Goal: Transaction & Acquisition: Obtain resource

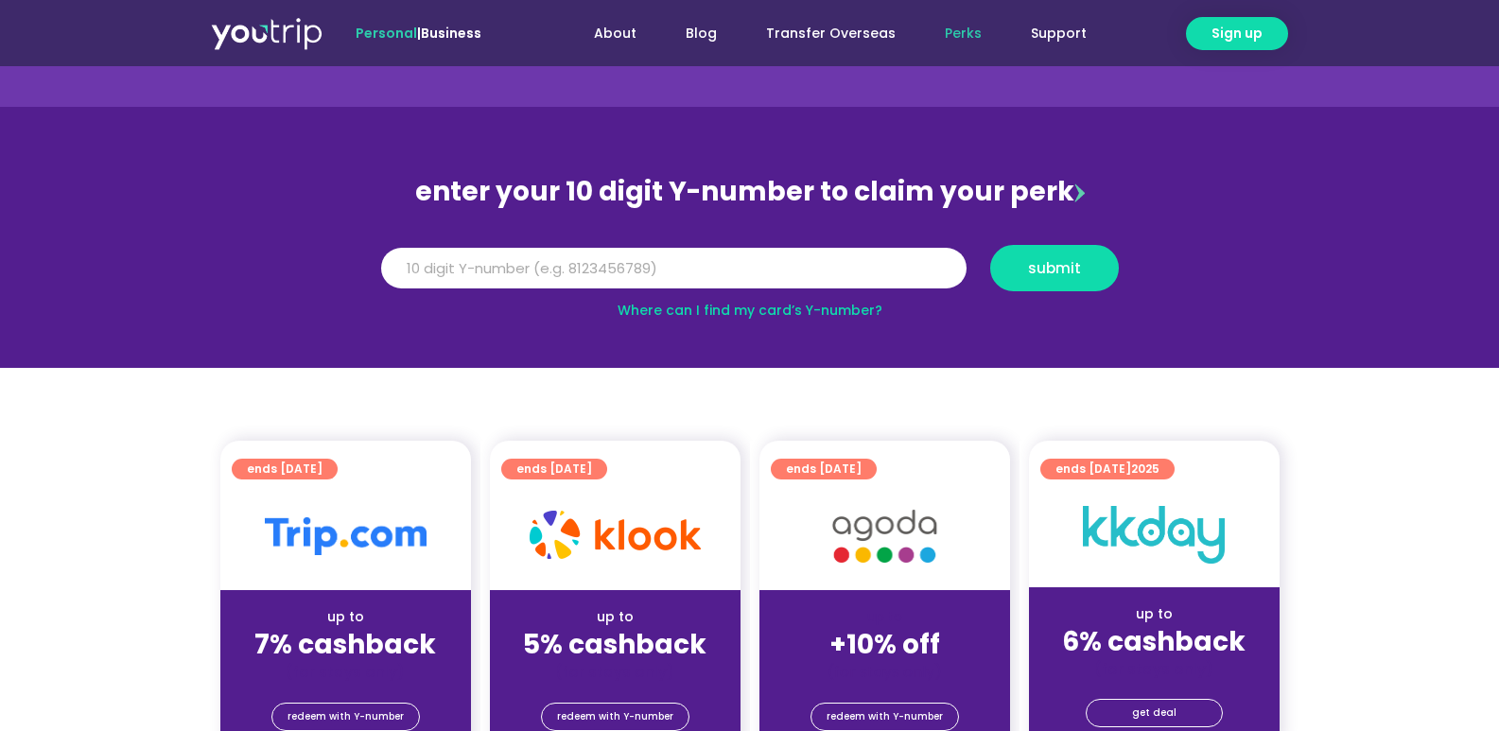
scroll to position [95, 0]
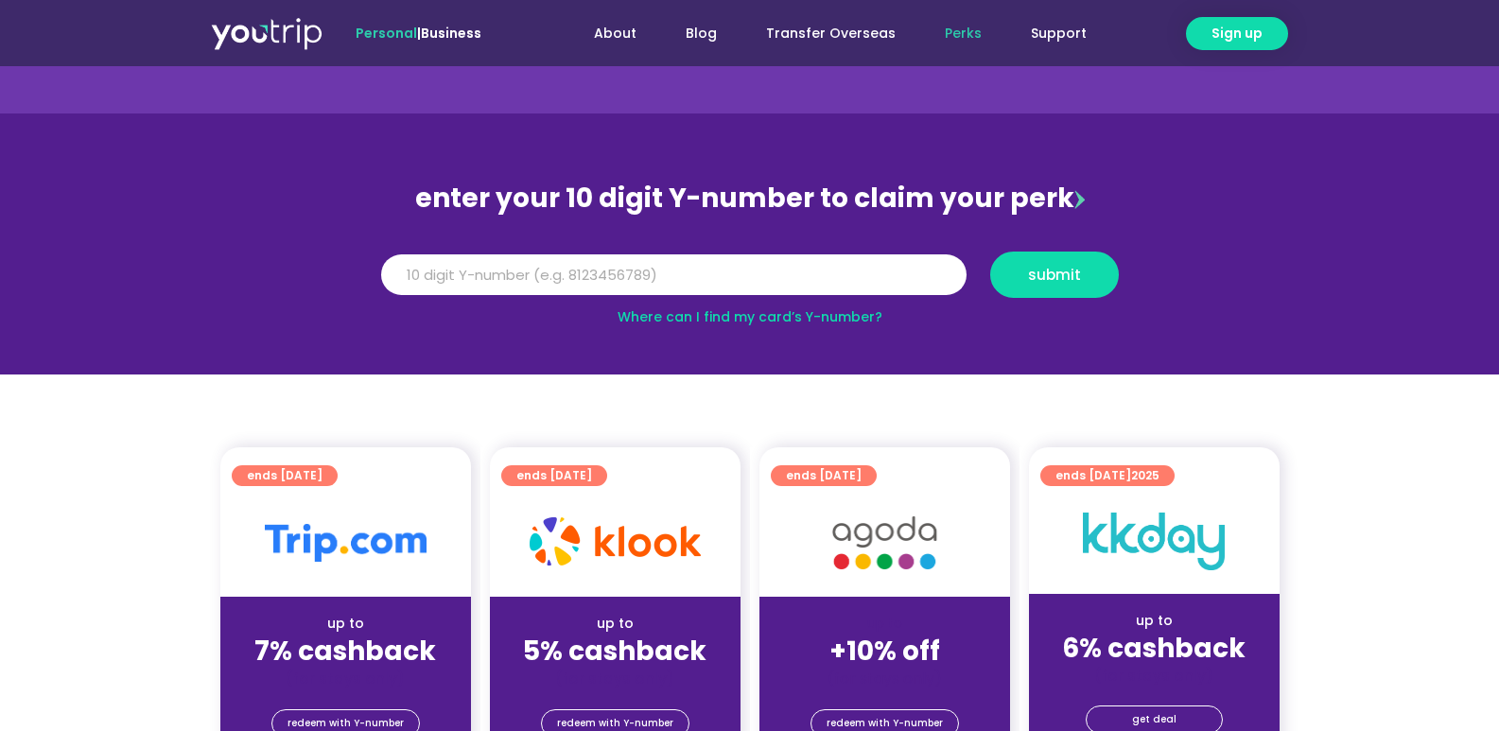
click at [820, 319] on link "Where can I find my card’s Y-number?" at bounding box center [749, 316] width 265 height 19
click at [674, 279] on input "Y Number" at bounding box center [673, 275] width 585 height 42
type input "8174845441"
click at [1061, 275] on span "submit" at bounding box center [1054, 275] width 53 height 14
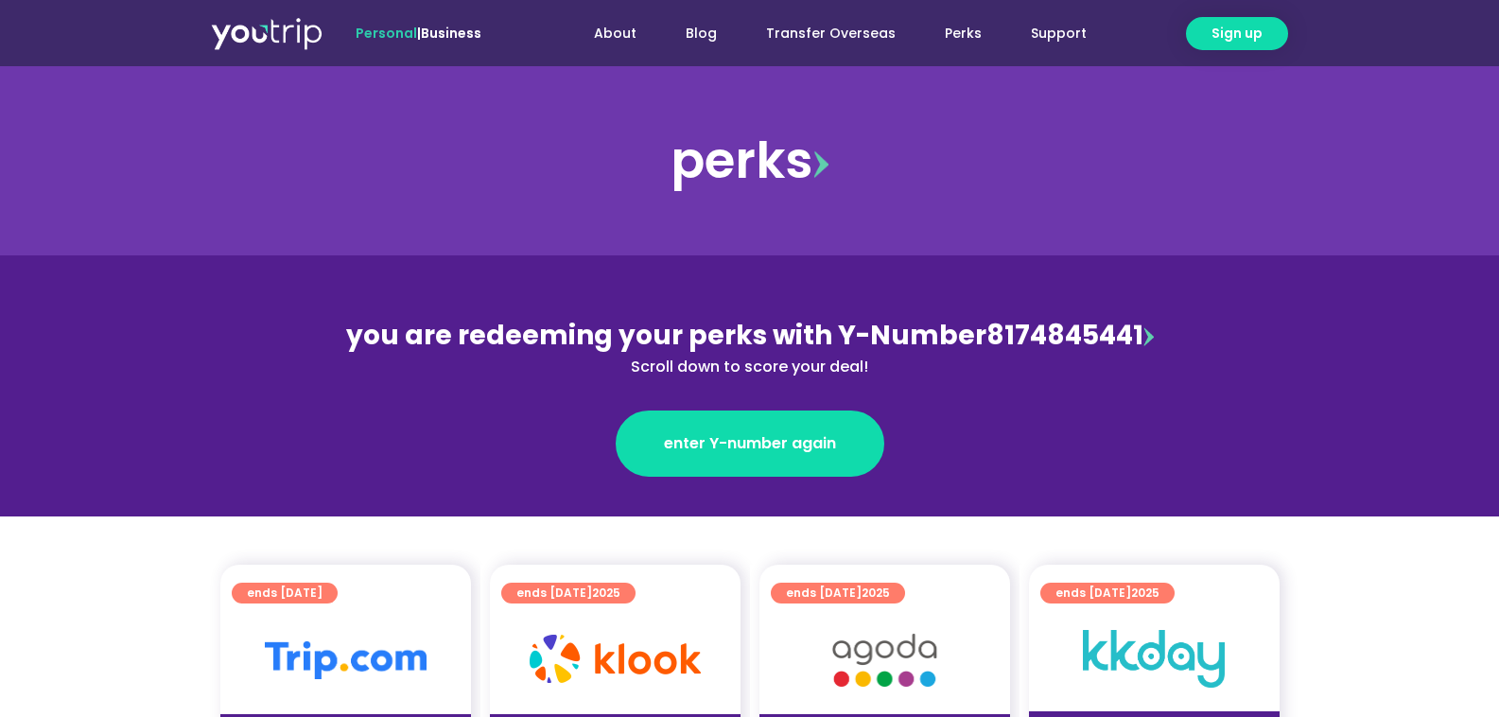
click at [1144, 338] on img at bounding box center [1148, 336] width 10 height 19
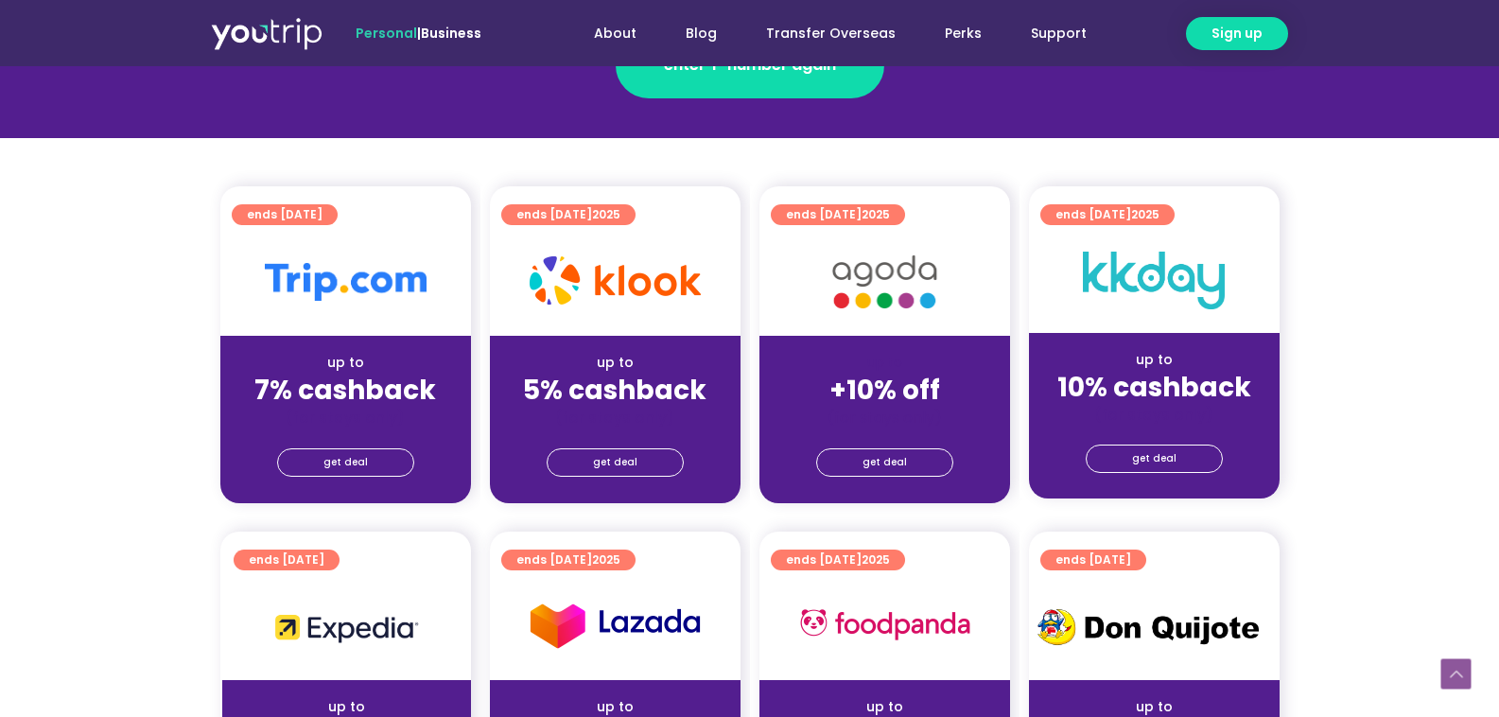
scroll to position [284, 0]
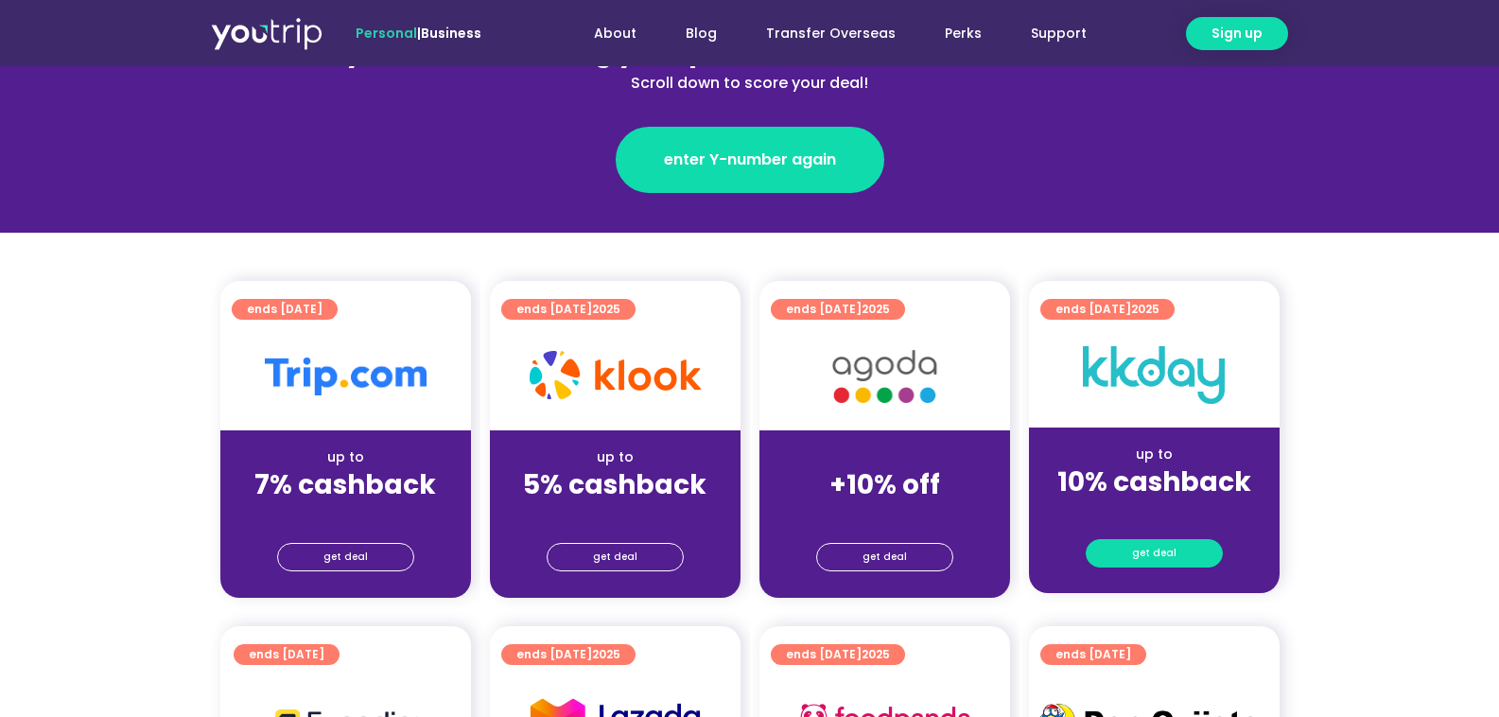
click at [1153, 560] on span "get deal" at bounding box center [1154, 553] width 44 height 26
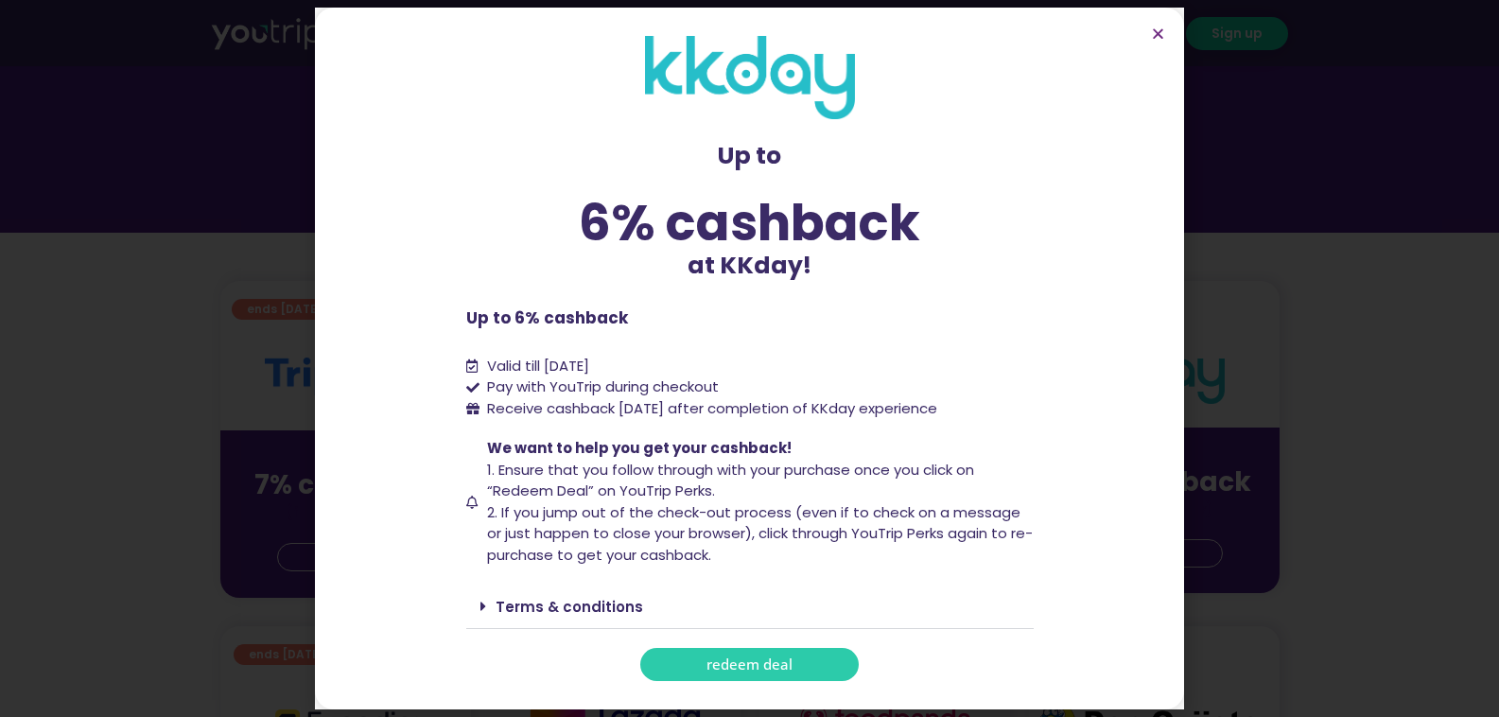
click at [777, 662] on span "redeem deal" at bounding box center [749, 664] width 86 height 14
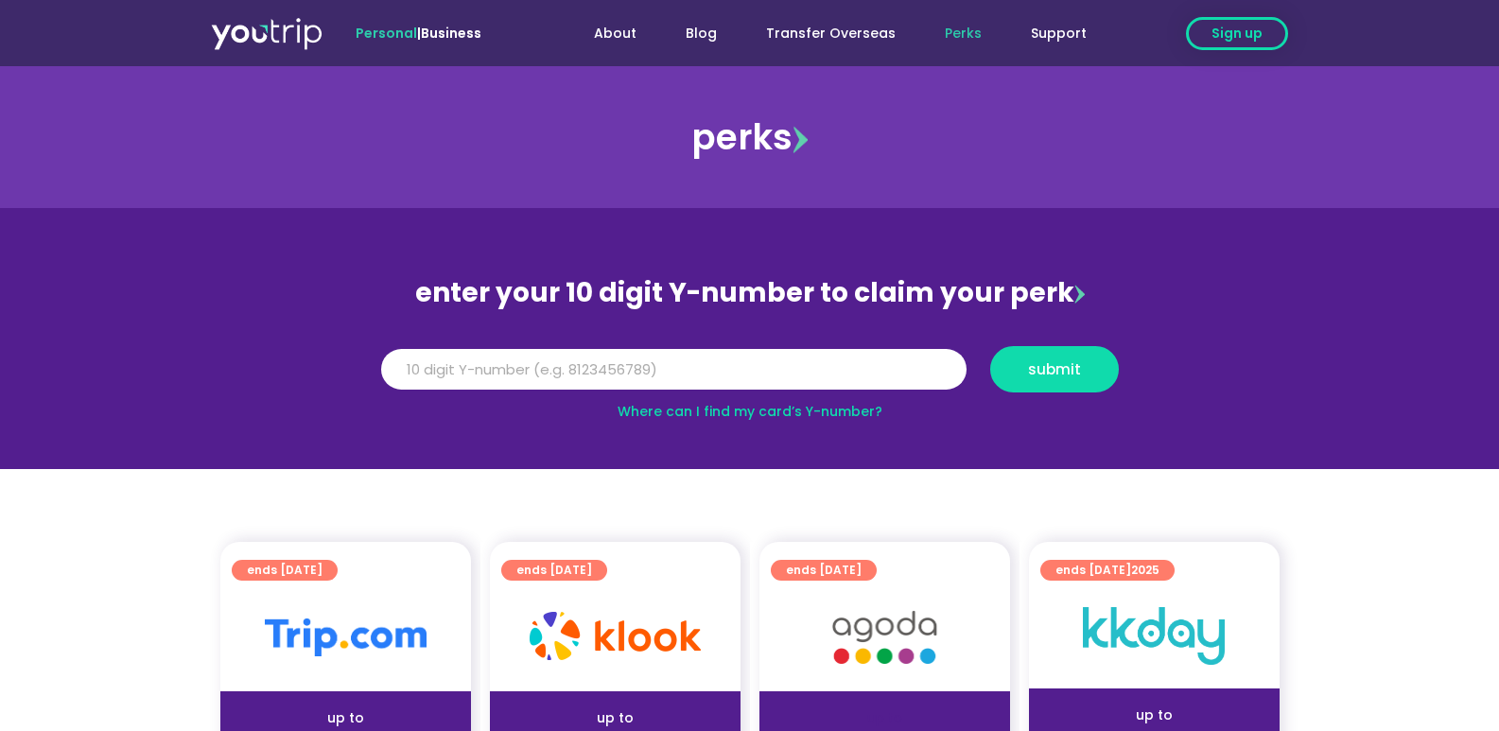
click at [1224, 37] on span "Sign up" at bounding box center [1236, 34] width 51 height 20
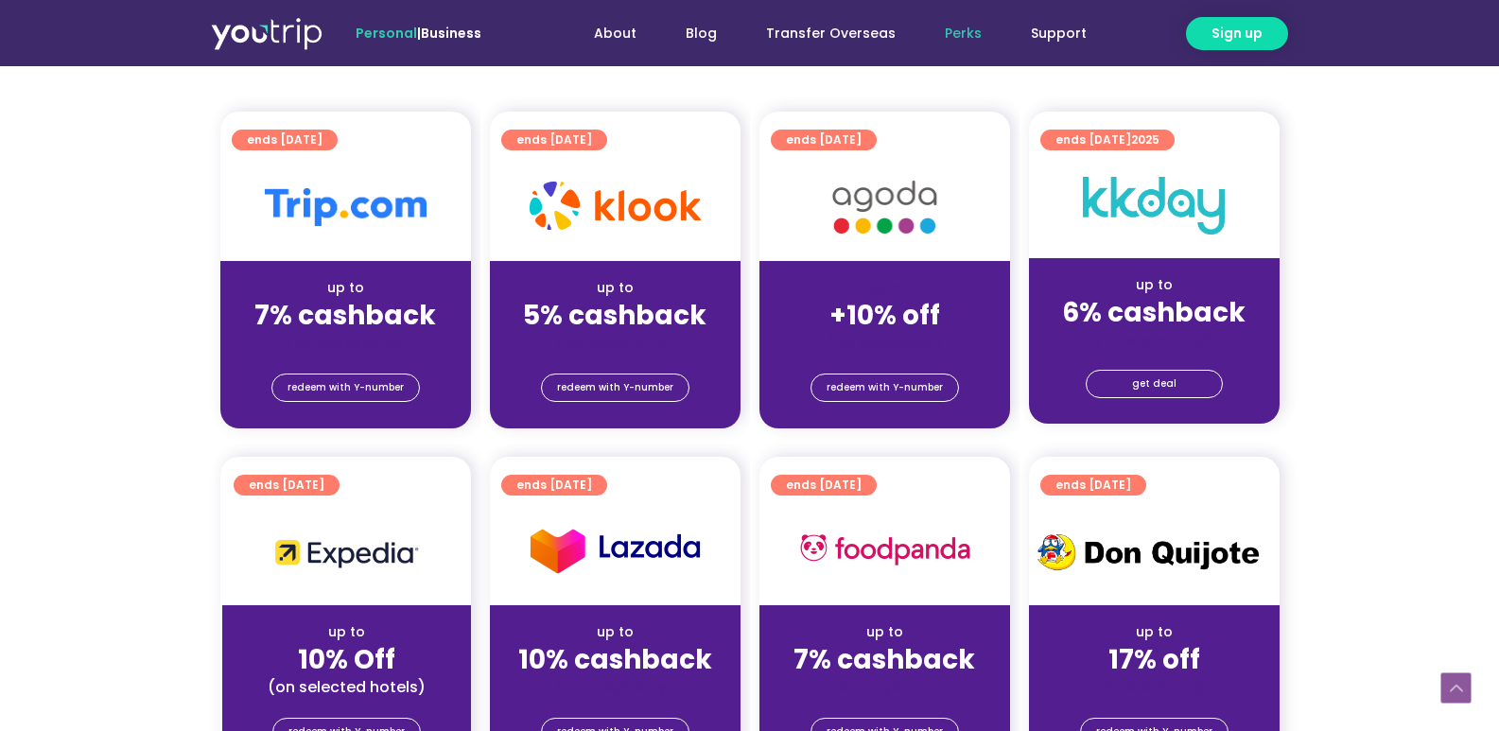
scroll to position [378, 0]
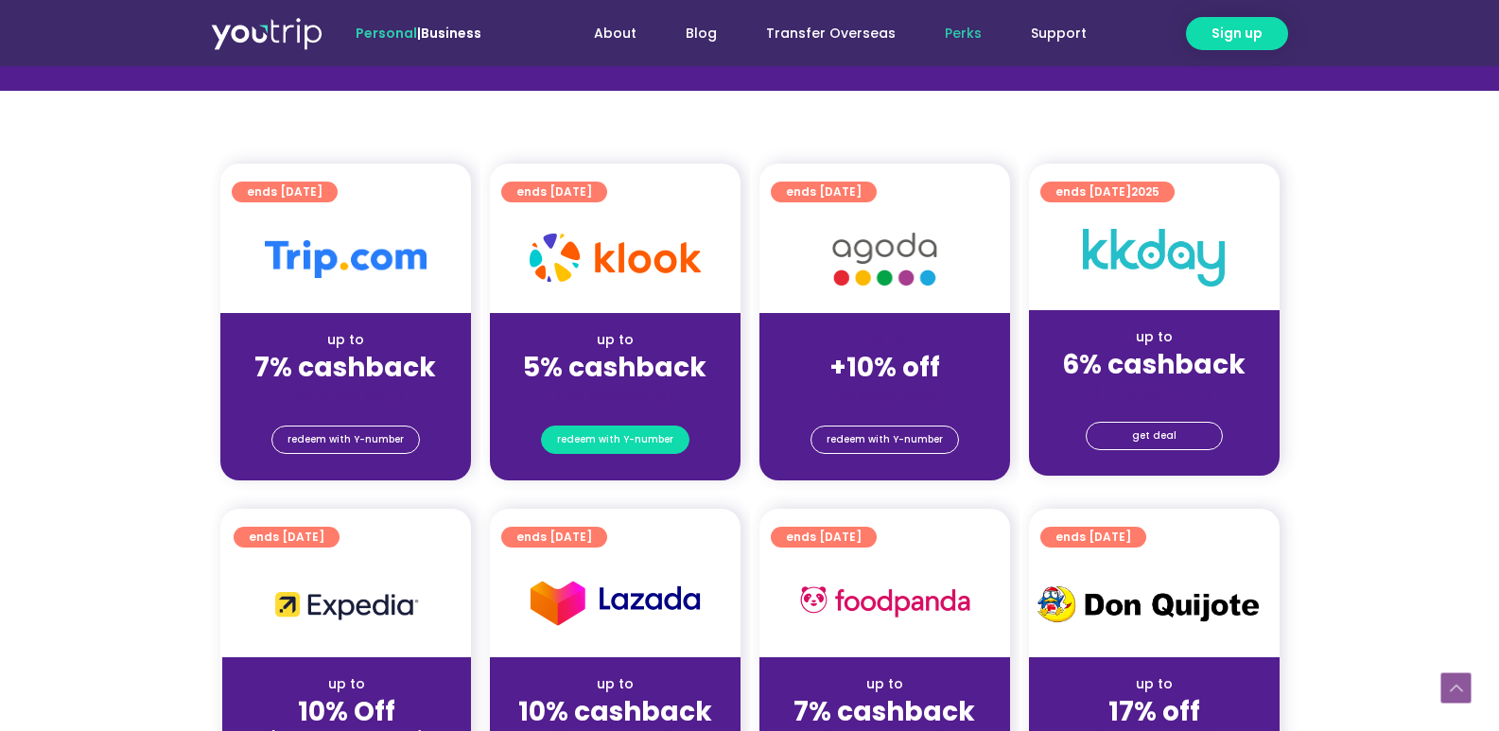
click at [613, 437] on span "redeem with Y-number" at bounding box center [615, 439] width 116 height 26
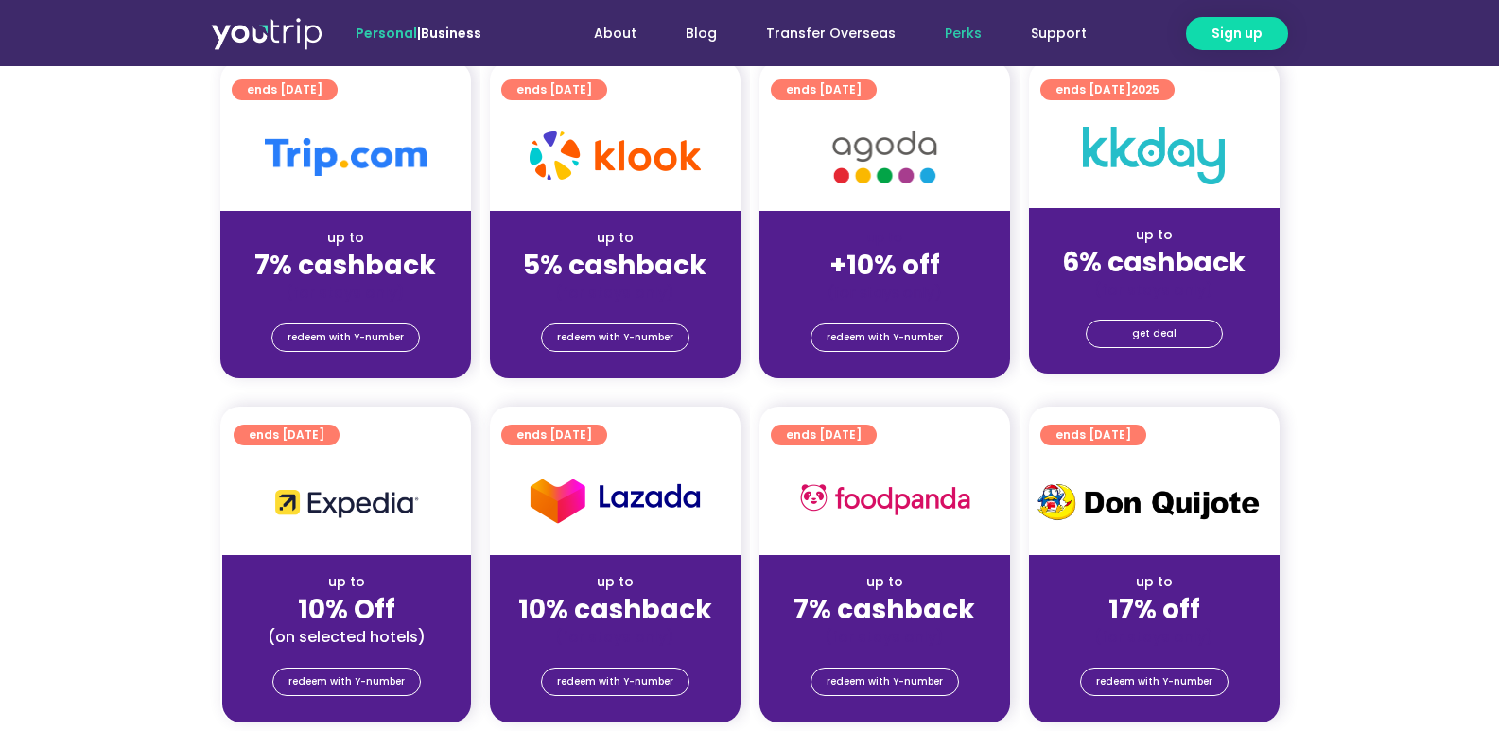
scroll to position [492, 0]
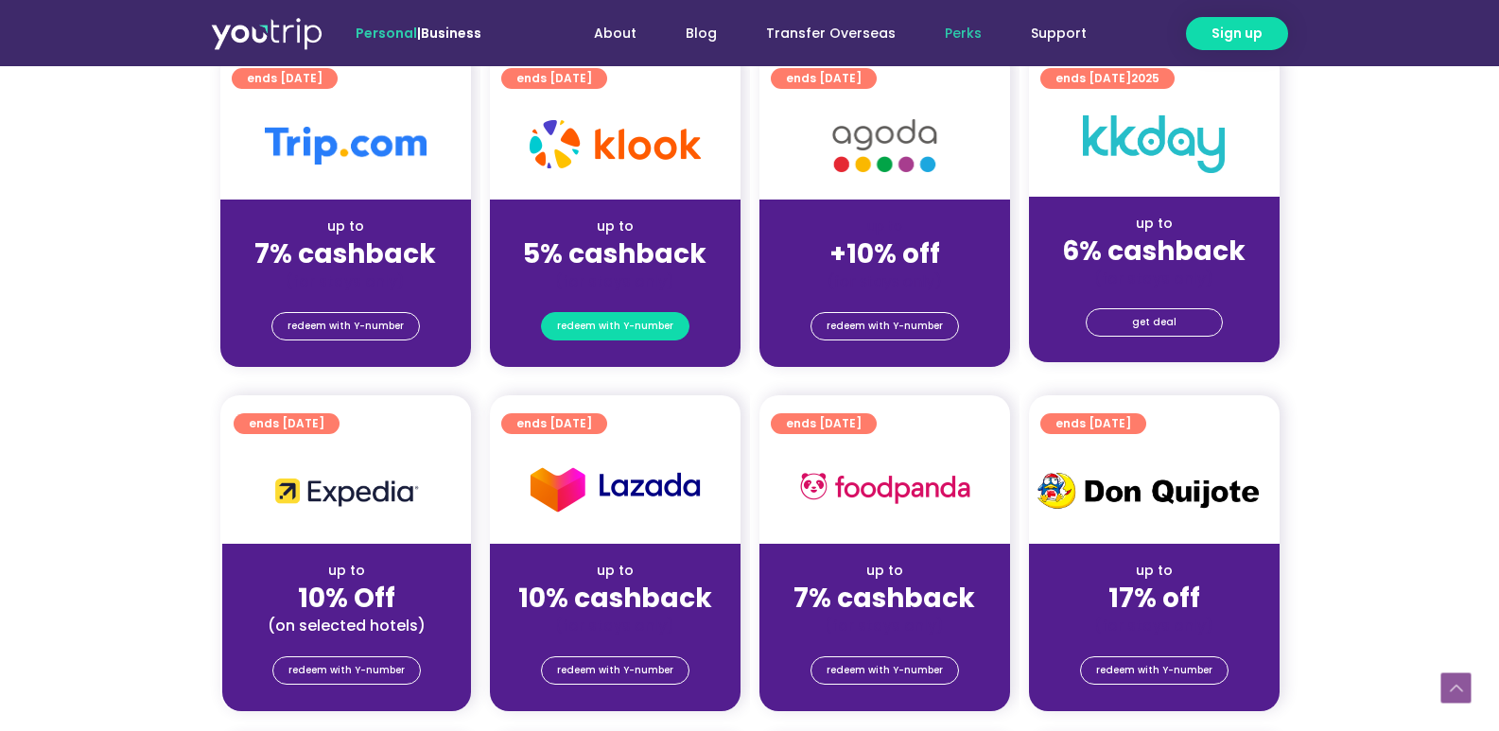
click at [651, 327] on span "redeem with Y-number" at bounding box center [615, 326] width 116 height 26
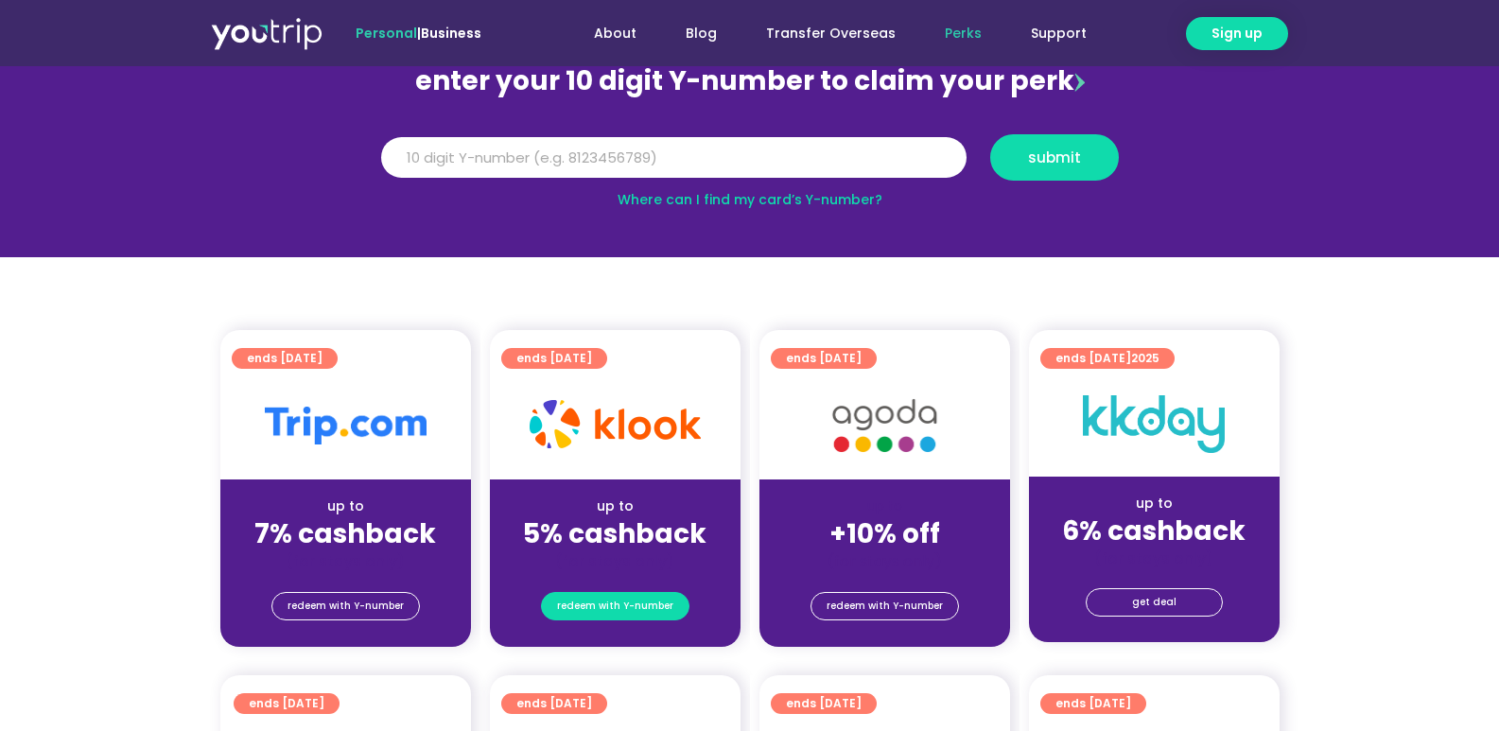
scroll to position [208, 0]
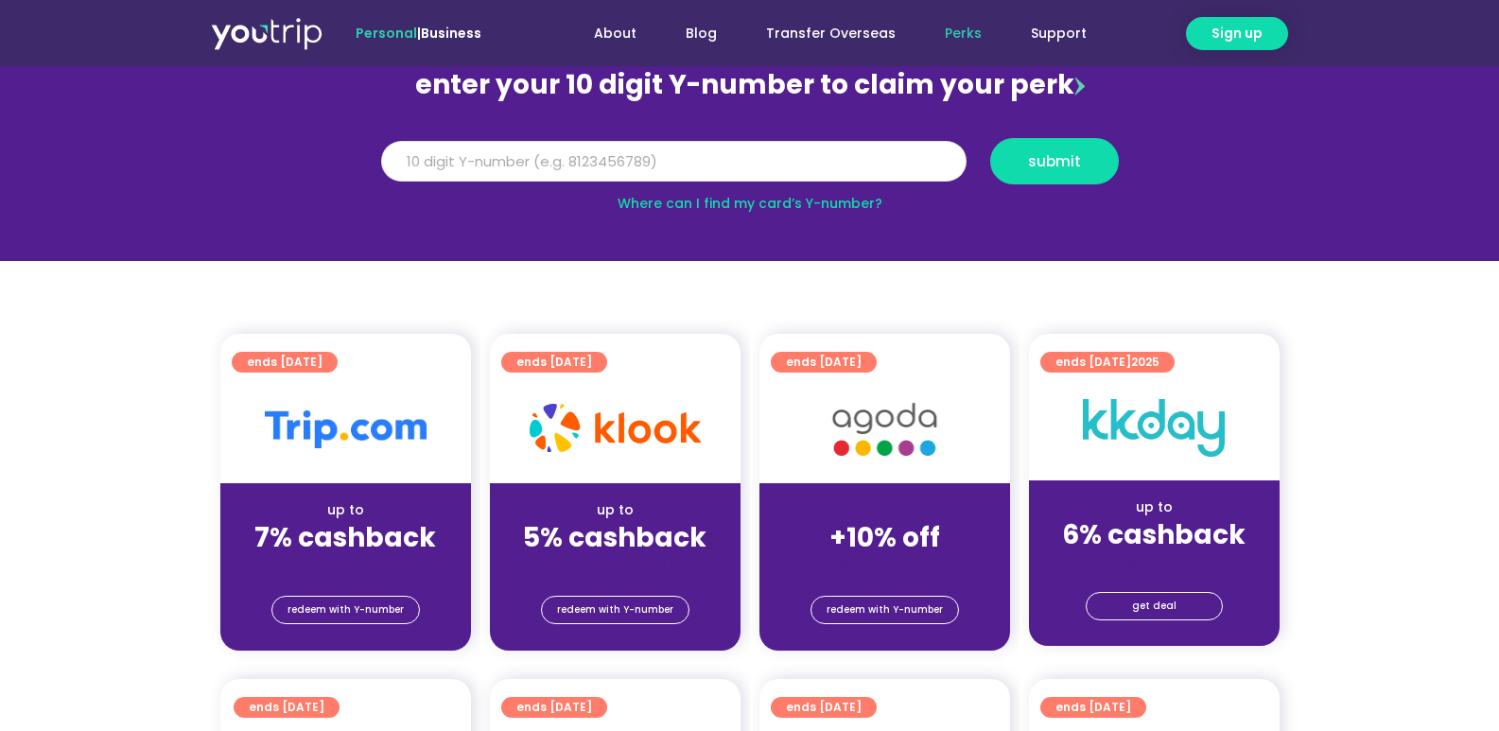
click at [690, 152] on input "Y Number" at bounding box center [673, 162] width 585 height 42
type input "8174845441"
click at [1094, 172] on button "submit" at bounding box center [1054, 161] width 129 height 46
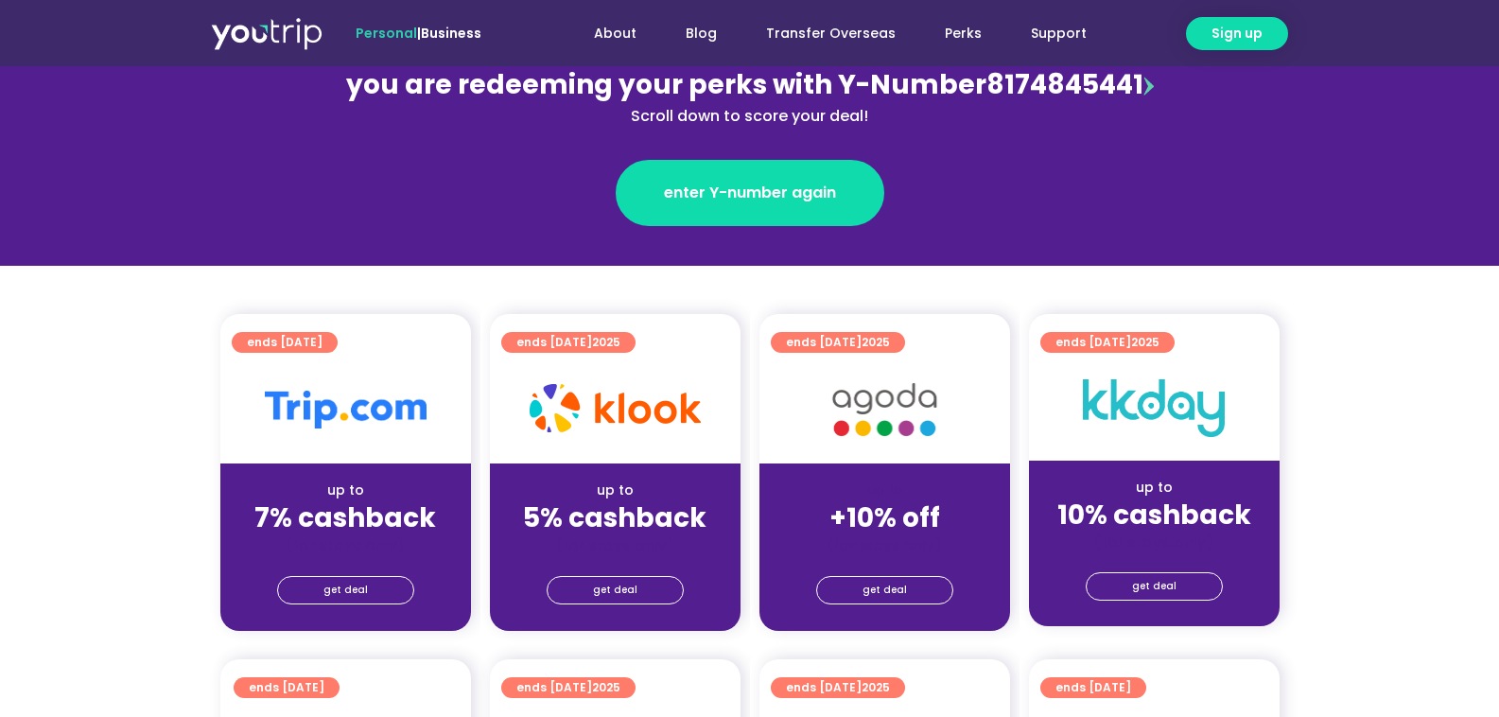
scroll to position [284, 0]
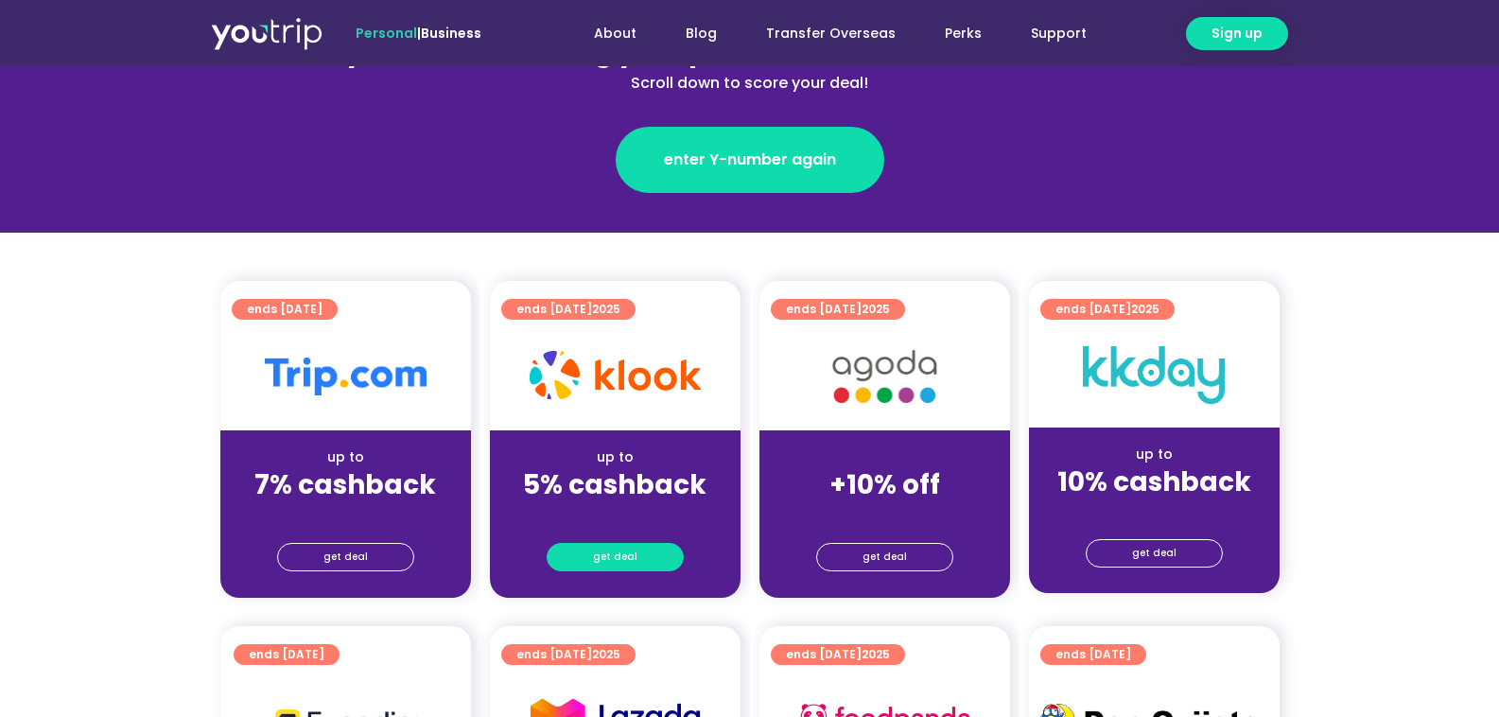
click at [638, 559] on link "get deal" at bounding box center [614, 557] width 137 height 28
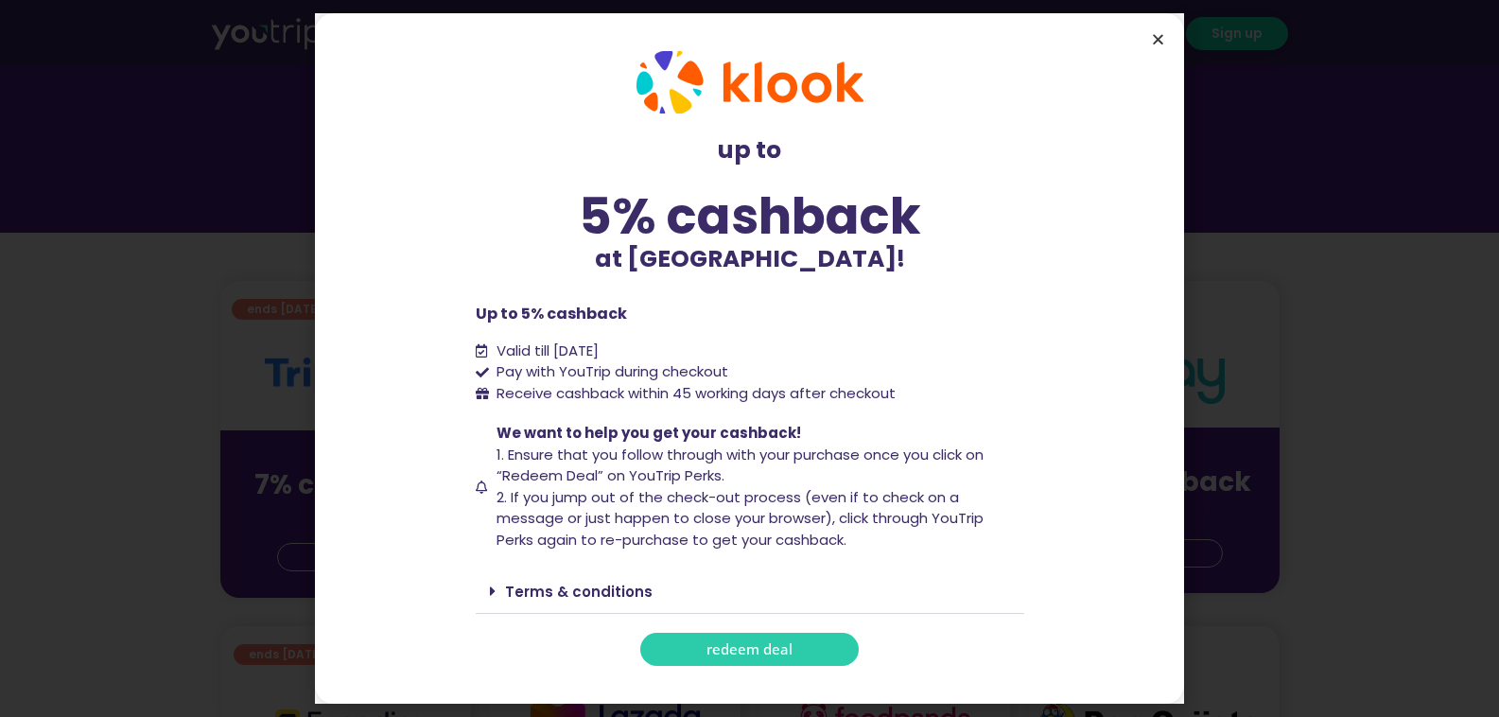
click at [1162, 39] on icon "Close" at bounding box center [1158, 39] width 14 height 14
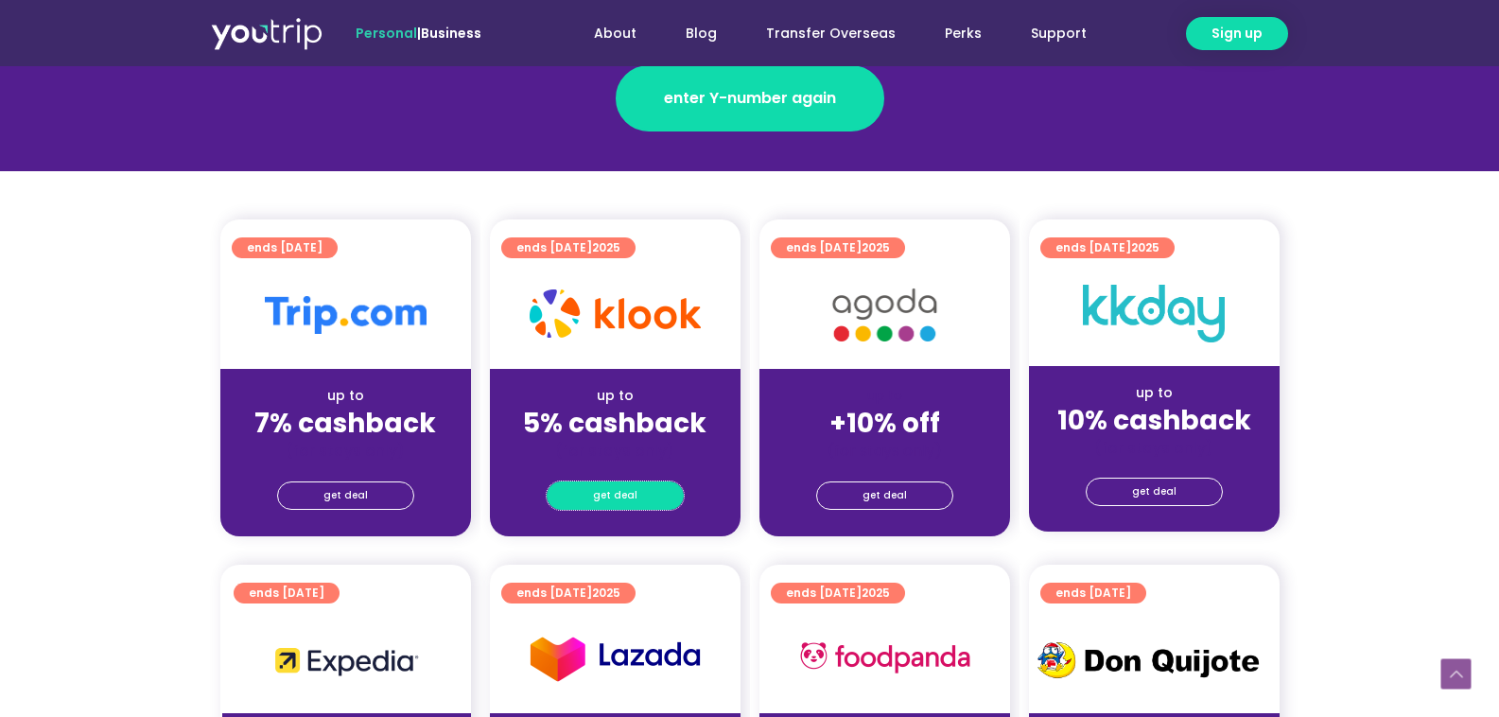
scroll to position [378, 0]
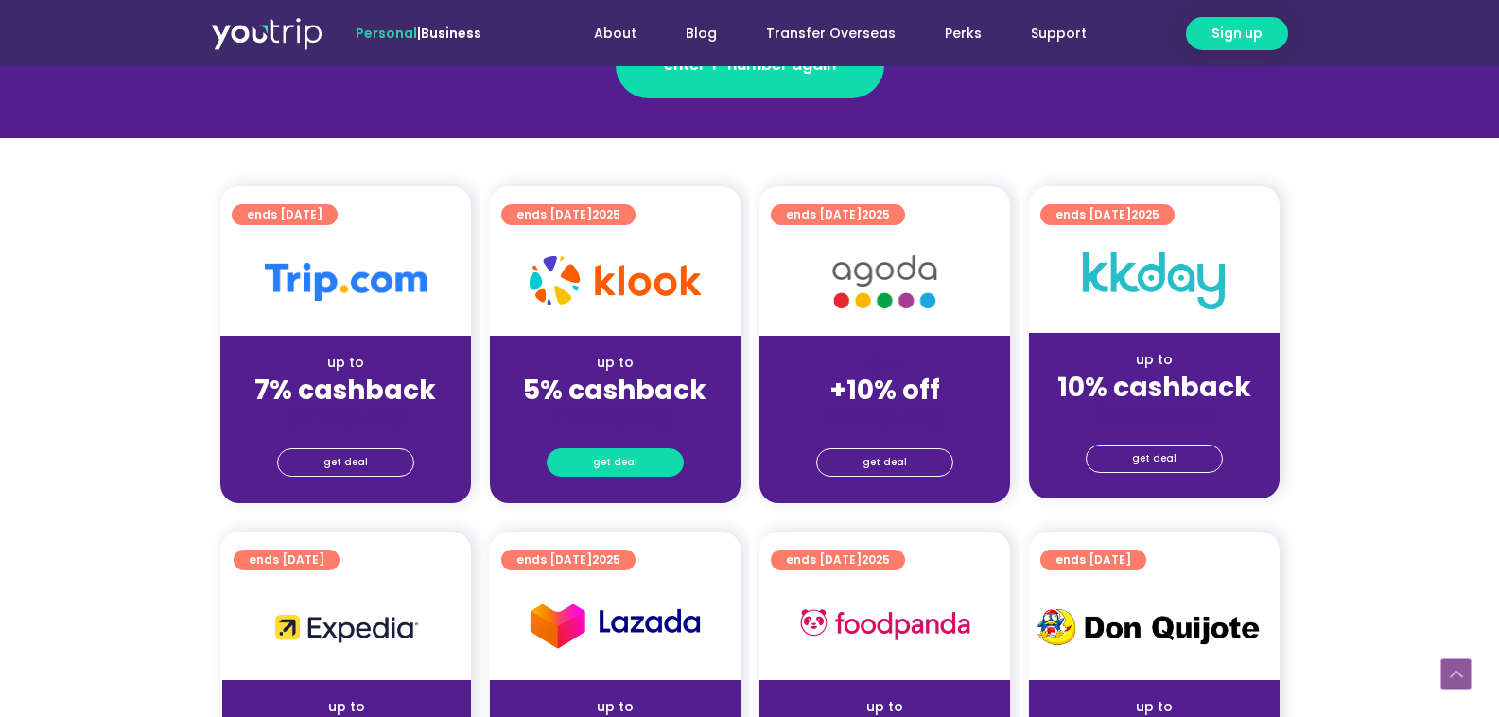
click at [633, 456] on span "get deal" at bounding box center [615, 462] width 44 height 26
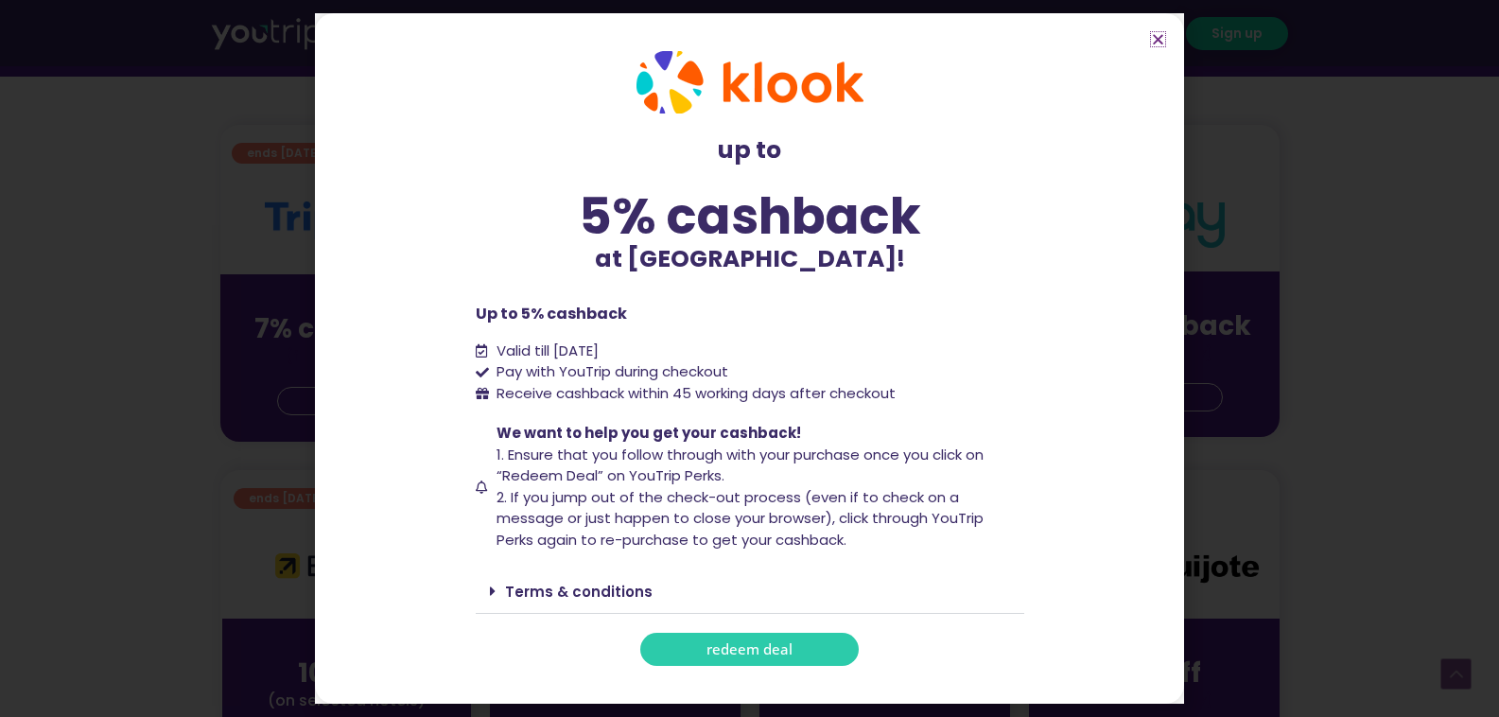
scroll to position [473, 0]
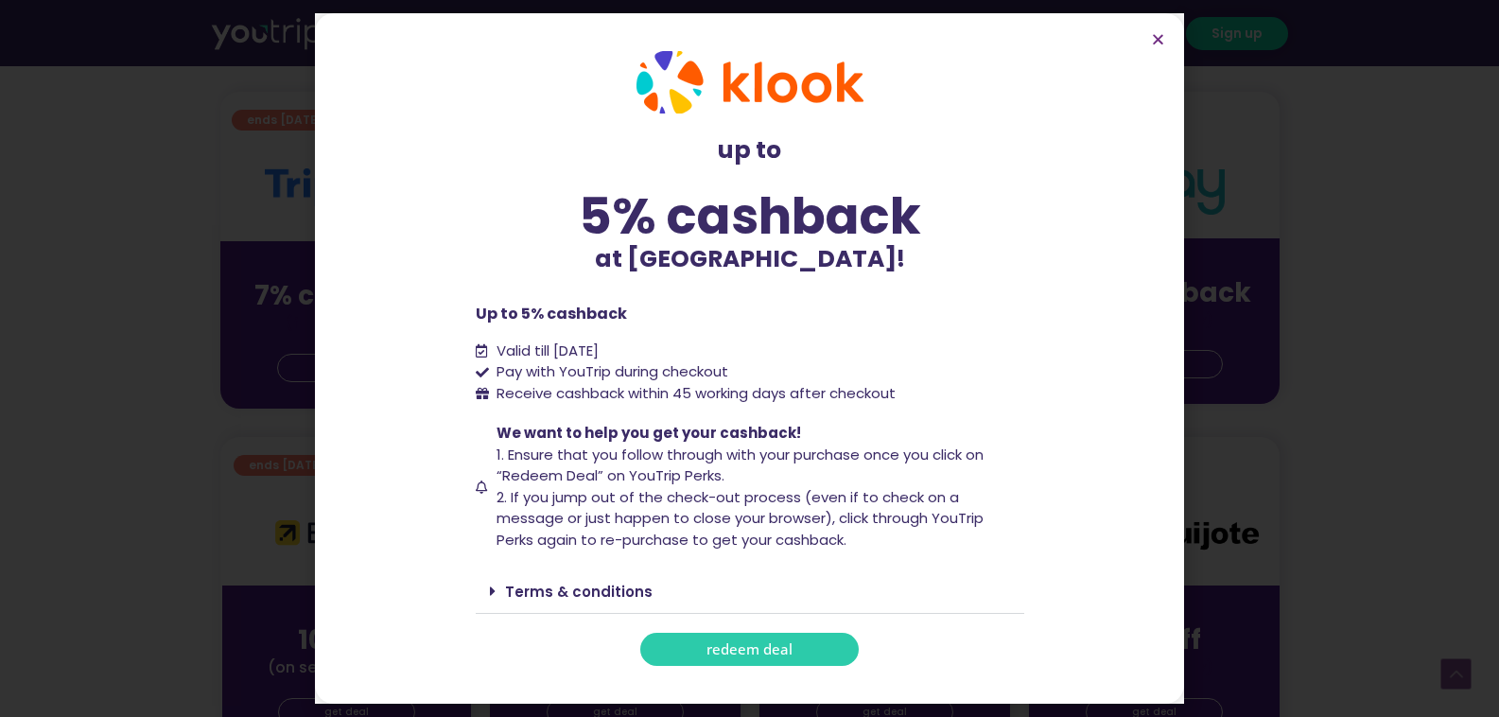
click at [711, 647] on span "redeem deal" at bounding box center [749, 649] width 86 height 14
